Goal: Task Accomplishment & Management: Complete application form

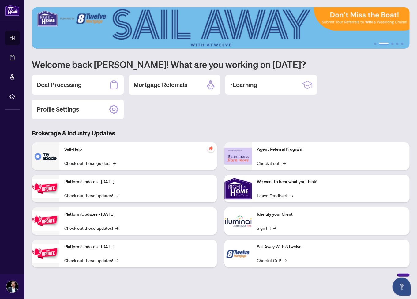
click at [208, 124] on div "1 2 3 4 5 Welcome back [PERSON_NAME]! What are you working on [DATE]? Deal Proc…" at bounding box center [221, 141] width 378 height 269
click at [93, 82] on div "Deal Processing" at bounding box center [78, 85] width 92 height 20
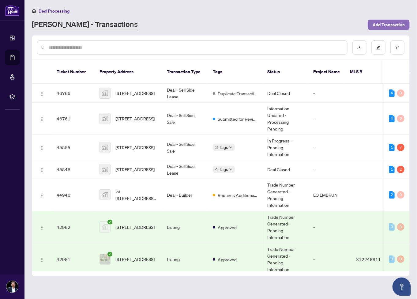
click at [396, 24] on span "Add Transaction" at bounding box center [389, 25] width 32 height 10
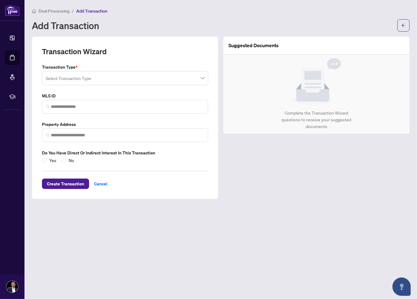
click at [115, 77] on input "search" at bounding box center [122, 78] width 153 height 13
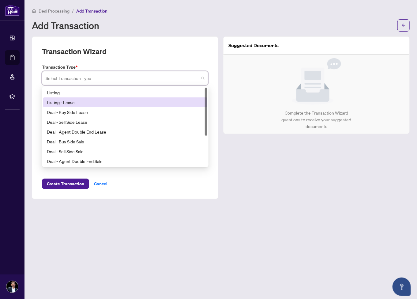
click at [69, 104] on div "Listing - Lease" at bounding box center [125, 102] width 157 height 7
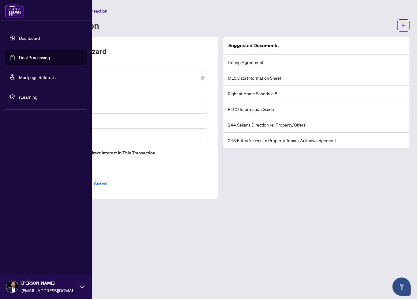
click at [13, 10] on img at bounding box center [14, 10] width 19 height 15
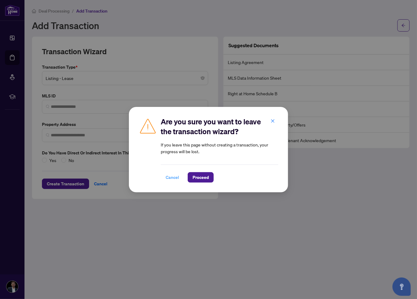
click at [174, 173] on span "Cancel" at bounding box center [172, 177] width 13 height 10
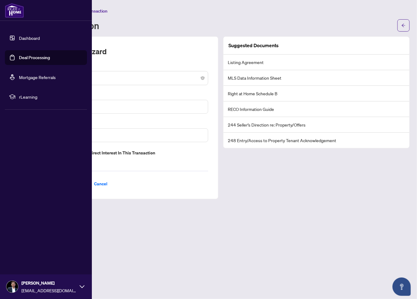
click at [17, 16] on img at bounding box center [14, 10] width 19 height 15
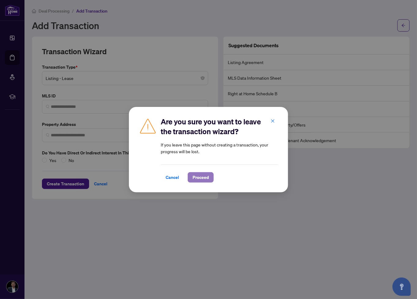
click at [201, 174] on span "Proceed" at bounding box center [201, 177] width 16 height 10
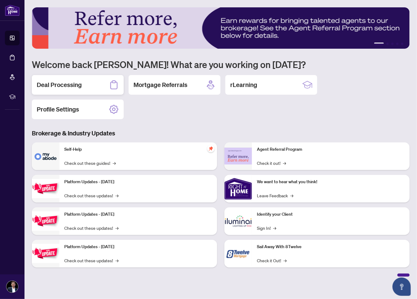
click at [66, 91] on div "Deal Processing" at bounding box center [78, 85] width 92 height 20
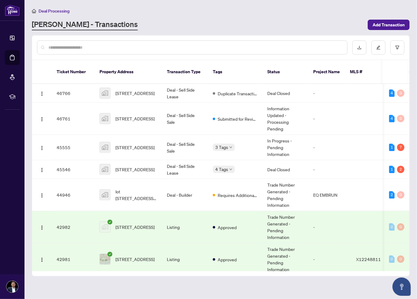
click at [84, 43] on div at bounding box center [192, 47] width 310 height 14
click at [83, 45] on input "text" at bounding box center [195, 47] width 294 height 7
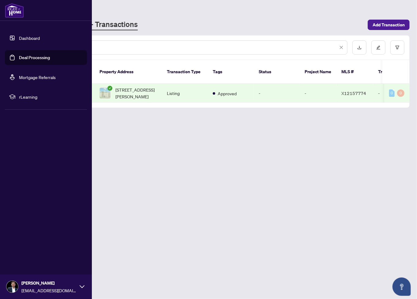
type input "********"
click at [27, 37] on link "Dashboard" at bounding box center [29, 38] width 21 height 6
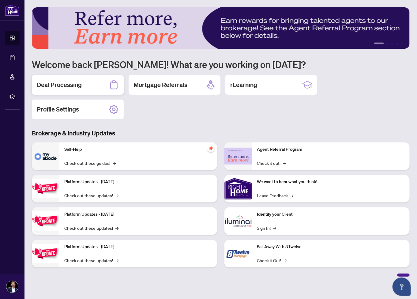
click at [71, 84] on h2 "Deal Processing" at bounding box center [59, 84] width 45 height 9
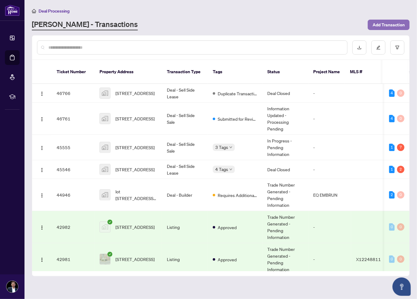
click at [393, 22] on span "Add Transaction" at bounding box center [389, 25] width 32 height 10
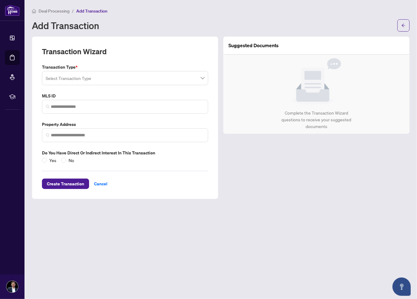
click at [81, 77] on input "search" at bounding box center [122, 78] width 153 height 13
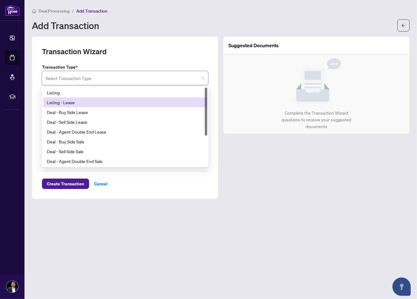
click at [66, 101] on div "Listing - Lease" at bounding box center [125, 102] width 157 height 7
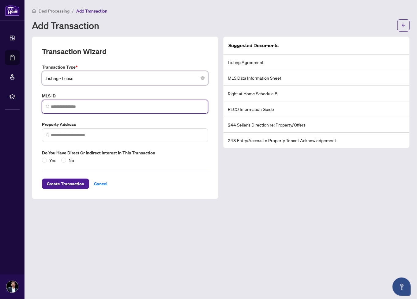
click at [78, 106] on input "search" at bounding box center [127, 106] width 153 height 6
click at [75, 129] on span at bounding box center [125, 135] width 166 height 14
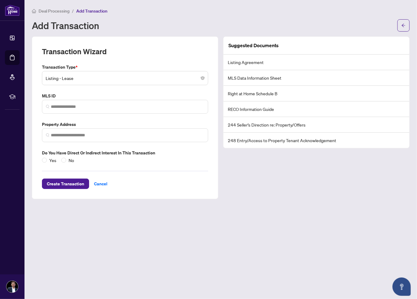
click at [67, 97] on label "MLS ID" at bounding box center [125, 95] width 166 height 7
click at [67, 103] on span at bounding box center [125, 107] width 166 height 14
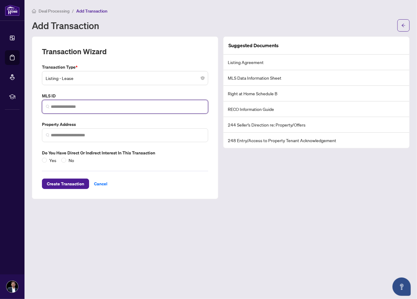
paste input "*********"
type input "*********"
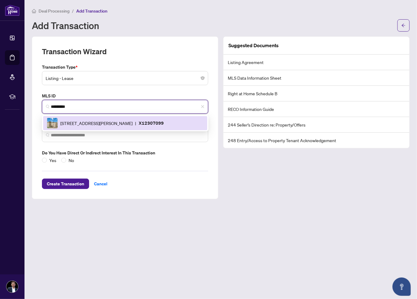
click at [99, 122] on span "[STREET_ADDRESS][PERSON_NAME]" at bounding box center [96, 123] width 72 height 7
type input "**********"
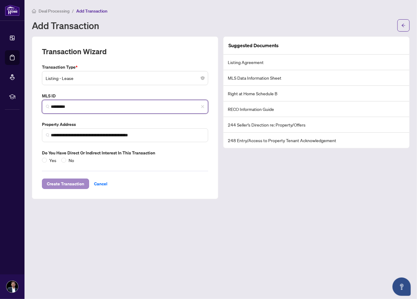
type input "*********"
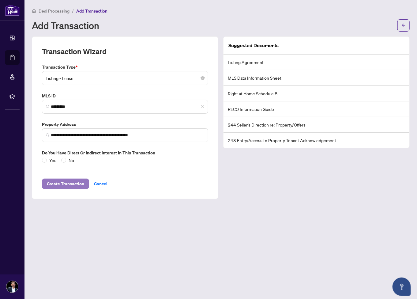
click at [67, 185] on span "Create Transaction" at bounding box center [65, 184] width 37 height 10
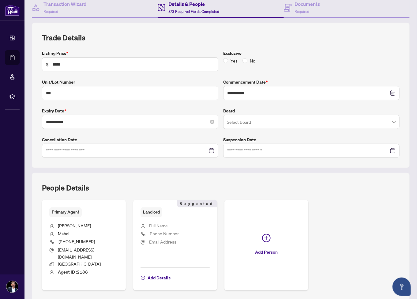
scroll to position [99, 0]
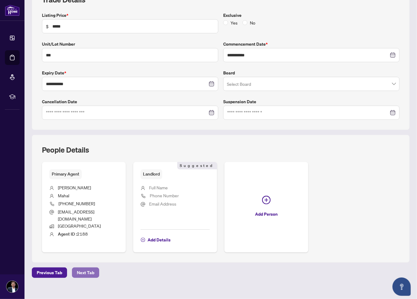
click at [80, 269] on span "Next Tab" at bounding box center [85, 273] width 17 height 10
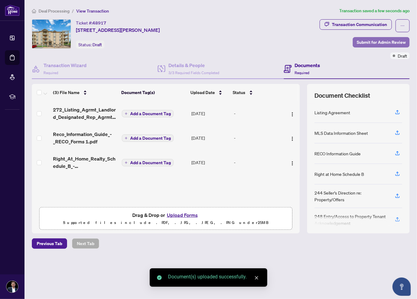
click at [369, 43] on span "Submit for Admin Review" at bounding box center [381, 42] width 49 height 10
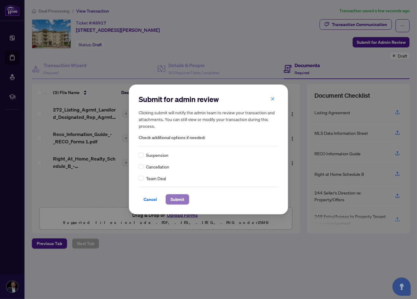
click at [170, 198] on span "Submit" at bounding box center [177, 199] width 14 height 10
